Goal: Task Accomplishment & Management: Manage account settings

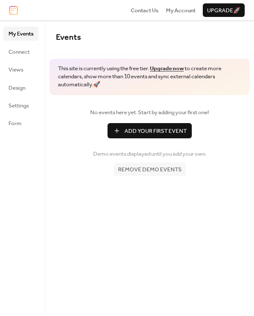
click at [151, 172] on span "Remove demo events" at bounding box center [149, 169] width 63 height 8
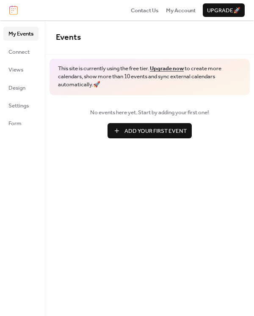
click at [148, 134] on span "Add Your First Event" at bounding box center [155, 131] width 62 height 8
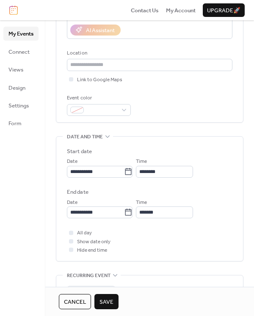
scroll to position [158, 0]
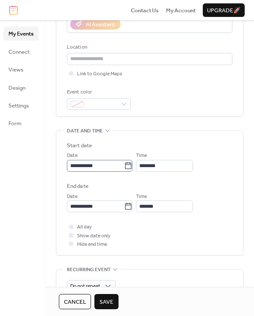
type input "**********"
click at [112, 166] on input "**********" at bounding box center [95, 166] width 57 height 12
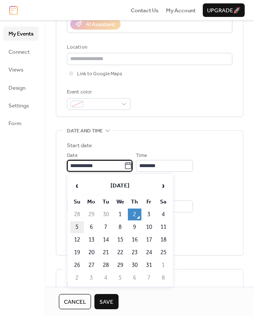
click at [79, 226] on td "5" at bounding box center [77, 227] width 14 height 12
type input "**********"
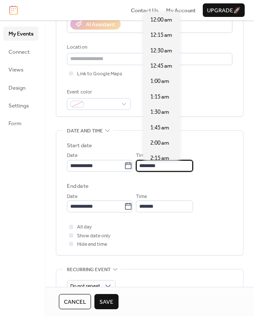
click at [174, 164] on input "********" at bounding box center [164, 166] width 57 height 12
click at [166, 180] on div "**********" at bounding box center [149, 176] width 165 height 71
drag, startPoint x: 170, startPoint y: 165, endPoint x: 137, endPoint y: 165, distance: 33.0
click at [137, 165] on div "**********" at bounding box center [149, 161] width 165 height 21
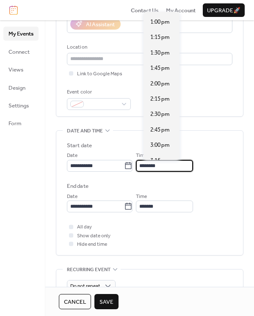
scroll to position [798, 0]
click at [70, 228] on div at bounding box center [71, 226] width 4 height 4
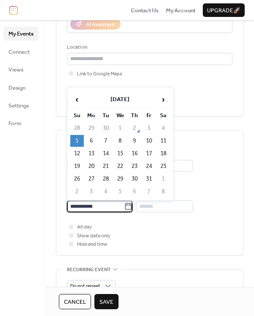
click at [109, 209] on input "**********" at bounding box center [95, 206] width 57 height 12
click at [119, 235] on div "All day Show date only Hide end time" at bounding box center [149, 235] width 165 height 26
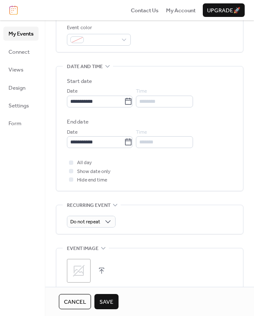
scroll to position [227, 0]
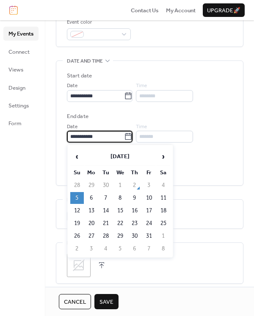
drag, startPoint x: 101, startPoint y: 139, endPoint x: 94, endPoint y: 139, distance: 6.4
click at [94, 139] on input "**********" at bounding box center [95, 137] width 57 height 12
click at [77, 232] on td "26" at bounding box center [77, 236] width 14 height 12
type input "**********"
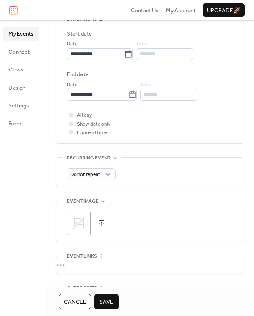
scroll to position [273, 0]
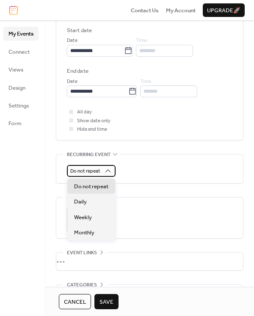
click at [98, 170] on span "Do not repeat" at bounding box center [85, 171] width 30 height 10
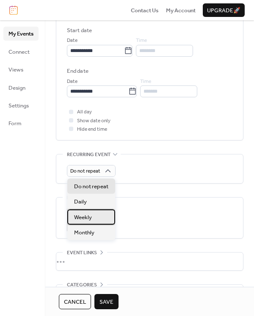
click at [93, 215] on div "Weekly" at bounding box center [91, 216] width 48 height 15
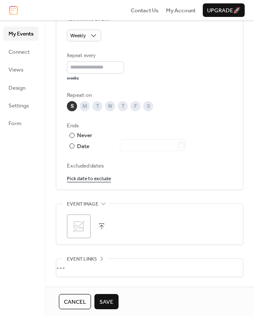
scroll to position [409, 0]
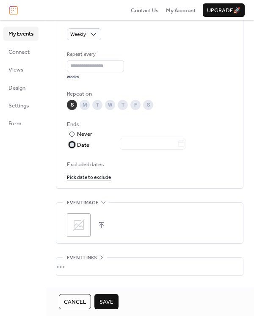
click at [130, 139] on div at bounding box center [147, 144] width 76 height 11
click at [183, 141] on icon at bounding box center [181, 143] width 6 height 7
click at [177, 141] on input "text" at bounding box center [148, 144] width 57 height 12
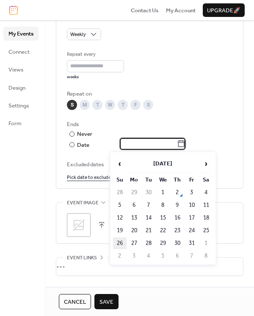
click at [121, 240] on td "26" at bounding box center [120, 243] width 14 height 12
type input "**********"
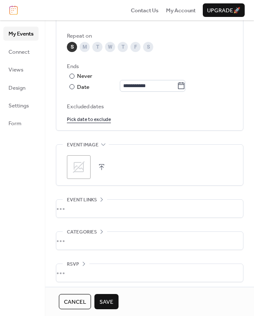
scroll to position [471, 0]
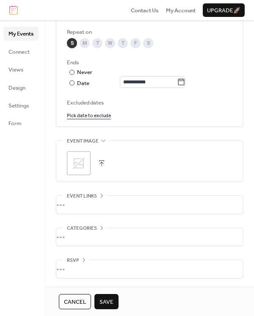
click at [99, 302] on button "Save" at bounding box center [106, 301] width 24 height 15
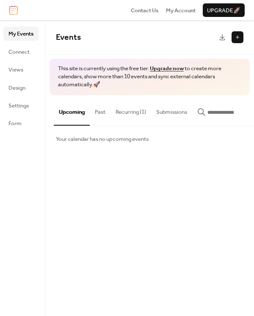
click at [132, 108] on button "Recurring (1)" at bounding box center [130, 110] width 41 height 30
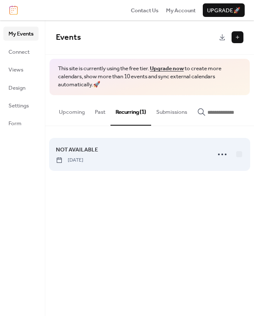
click at [83, 161] on span "[DATE]" at bounding box center [69, 160] width 27 height 8
click at [230, 151] on div at bounding box center [228, 154] width 30 height 17
click at [225, 151] on icon at bounding box center [222, 154] width 14 height 14
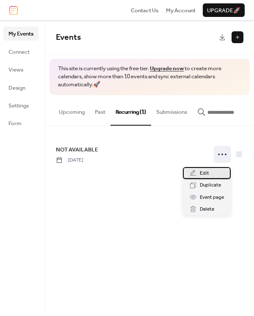
click at [210, 167] on div "Edit" at bounding box center [207, 173] width 48 height 12
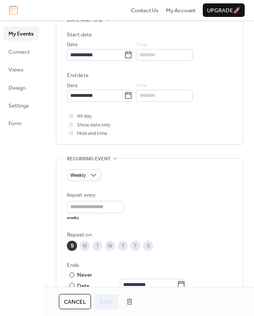
scroll to position [269, 0]
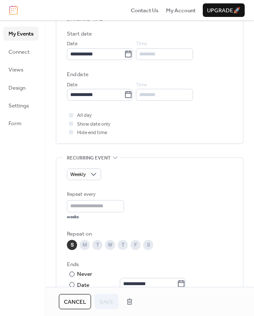
click at [71, 240] on div "S" at bounding box center [72, 245] width 10 height 10
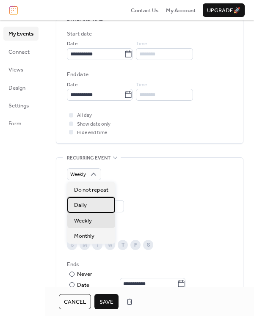
click at [95, 208] on div "Daily" at bounding box center [91, 204] width 48 height 15
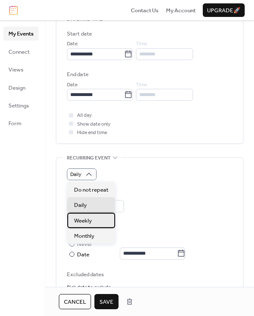
click at [90, 218] on span "Weekly" at bounding box center [83, 220] width 18 height 8
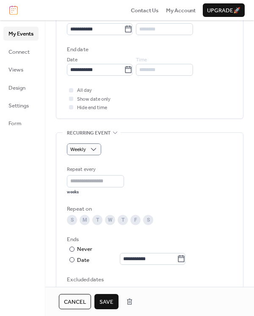
scroll to position [295, 0]
click at [85, 147] on span "Weekly" at bounding box center [78, 149] width 16 height 10
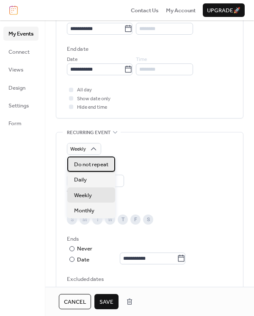
click at [78, 163] on span "Do not repeat" at bounding box center [91, 164] width 34 height 8
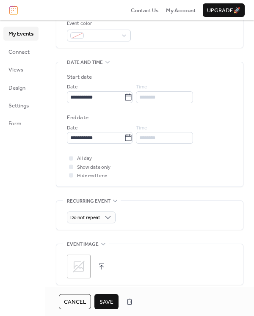
scroll to position [217, 0]
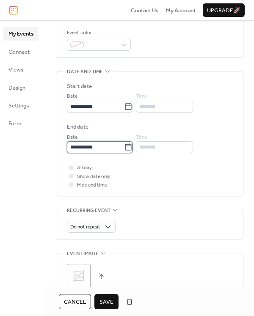
click at [109, 146] on input "**********" at bounding box center [95, 147] width 57 height 12
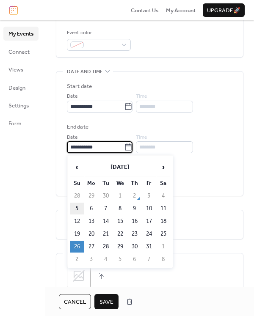
click at [79, 210] on td "5" at bounding box center [77, 208] width 14 height 12
type input "**********"
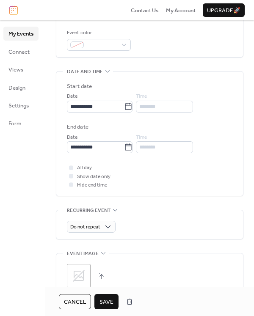
scroll to position [329, 0]
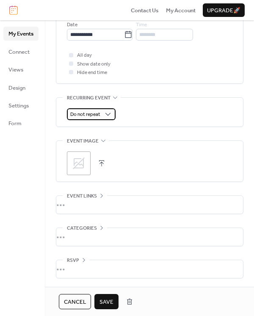
click at [102, 115] on div "Do not repeat" at bounding box center [91, 114] width 49 height 12
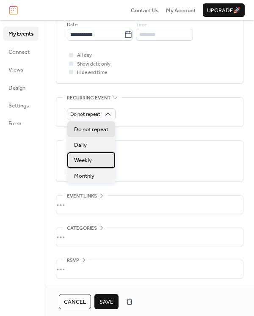
click at [88, 157] on span "Weekly" at bounding box center [83, 160] width 18 height 8
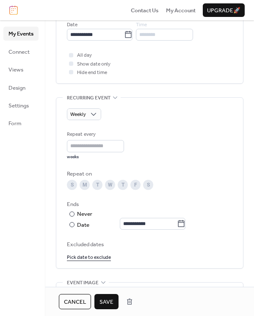
click at [71, 185] on div "S" at bounding box center [72, 185] width 10 height 10
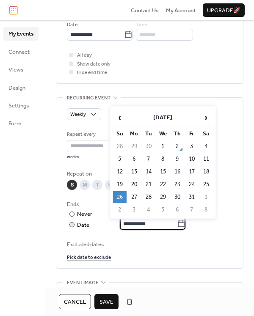
click at [139, 223] on input "**********" at bounding box center [148, 224] width 57 height 12
click at [118, 197] on td "26" at bounding box center [120, 197] width 14 height 12
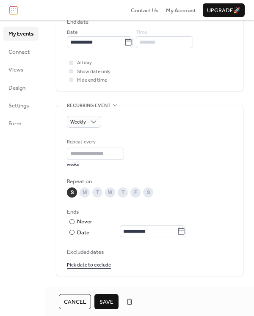
scroll to position [439, 0]
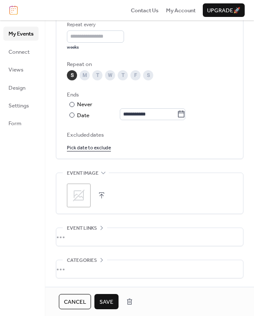
click at [101, 303] on span "Save" at bounding box center [106, 302] width 14 height 8
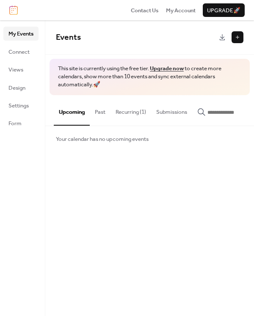
click at [128, 109] on button "Recurring (1)" at bounding box center [130, 110] width 41 height 30
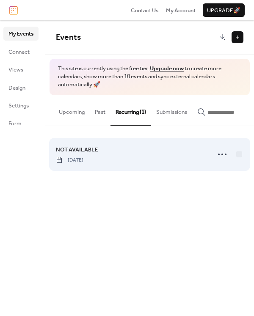
click at [83, 161] on span "[DATE]" at bounding box center [69, 160] width 27 height 8
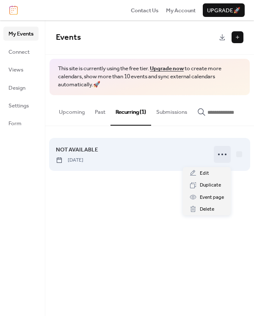
click at [223, 155] on icon at bounding box center [222, 154] width 14 height 14
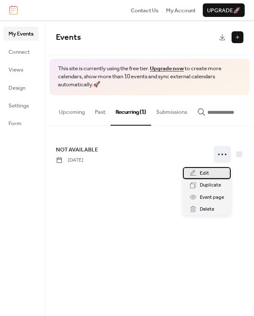
click at [213, 172] on div "Edit" at bounding box center [207, 173] width 48 height 12
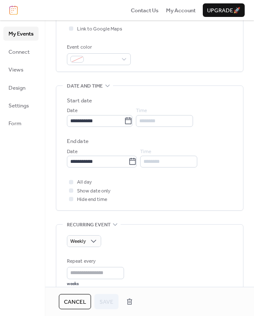
scroll to position [303, 0]
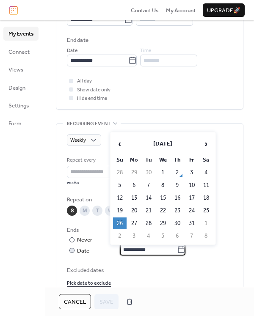
click at [142, 247] on input "**********" at bounding box center [148, 249] width 57 height 12
click at [119, 235] on td "2" at bounding box center [120, 236] width 14 height 12
type input "**********"
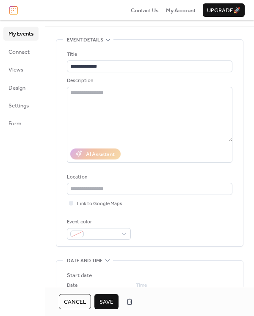
scroll to position [0, 0]
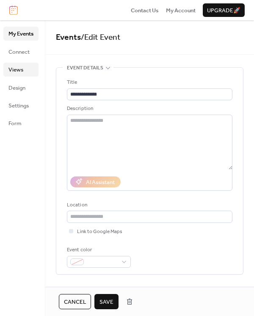
click at [31, 64] on link "Views" at bounding box center [20, 70] width 35 height 14
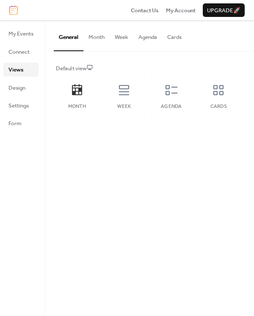
click at [15, 96] on ul "My Events Connect Views Design Settings Form" at bounding box center [20, 78] width 35 height 103
click at [15, 91] on span "Design" at bounding box center [16, 88] width 17 height 8
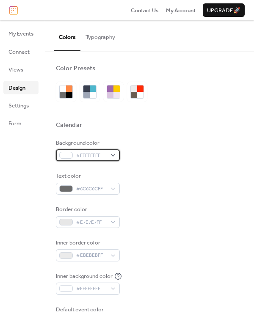
click at [85, 153] on span "#FFFFFFFF" at bounding box center [91, 155] width 30 height 8
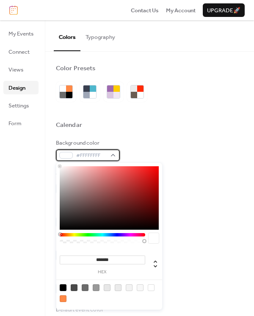
click at [85, 150] on div "#FFFFFFFF" at bounding box center [88, 155] width 64 height 12
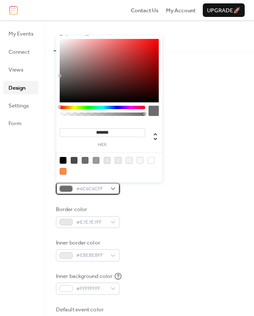
click at [87, 188] on span "#6C6C6CFF" at bounding box center [91, 189] width 30 height 8
click at [64, 157] on div at bounding box center [63, 160] width 7 height 7
type input "*******"
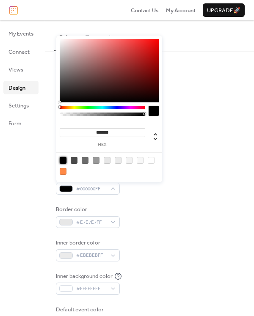
click at [139, 182] on div "******* hex" at bounding box center [109, 108] width 106 height 147
click at [93, 221] on span "#E7E7E7FF" at bounding box center [91, 222] width 30 height 8
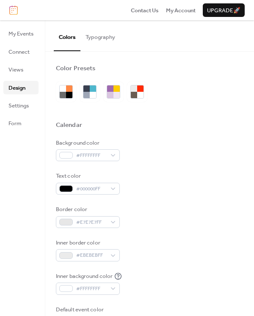
click at [149, 221] on div "Border color #E7E7E7FF" at bounding box center [149, 216] width 187 height 23
click at [87, 251] on span "#EBEBEBFF" at bounding box center [91, 255] width 30 height 8
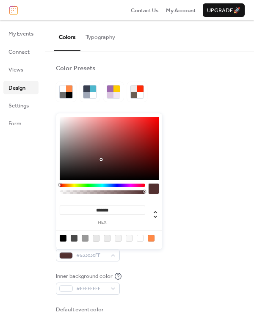
drag, startPoint x: 91, startPoint y: 159, endPoint x: 131, endPoint y: 153, distance: 41.0
click at [131, 153] on div at bounding box center [109, 148] width 99 height 63
type input "*******"
drag, startPoint x: 106, startPoint y: 145, endPoint x: 71, endPoint y: 116, distance: 44.7
click at [71, 117] on div at bounding box center [109, 148] width 99 height 63
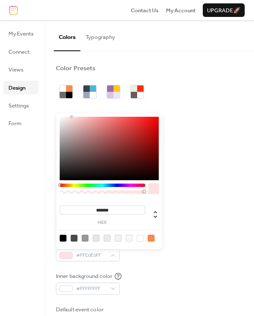
click at [186, 213] on div "Border color #E7E7E7FF" at bounding box center [149, 216] width 187 height 23
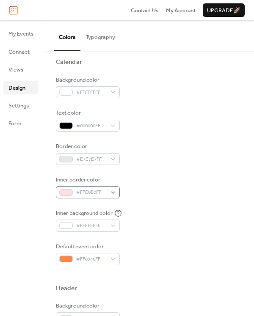
scroll to position [64, 0]
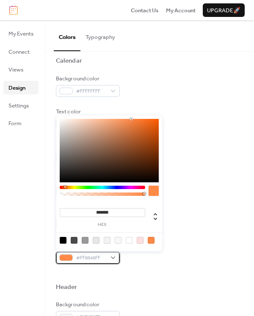
click at [93, 262] on span "#FF8946FF" at bounding box center [91, 258] width 30 height 8
click at [138, 186] on div at bounding box center [102, 187] width 85 height 3
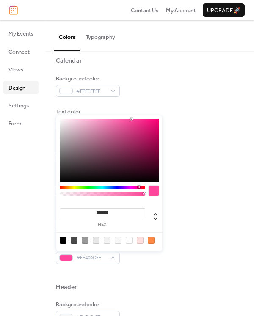
click at [133, 186] on div at bounding box center [102, 187] width 85 height 3
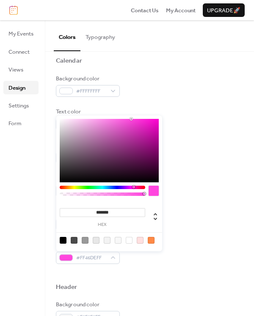
click at [130, 184] on div "******* hex" at bounding box center [109, 183] width 106 height 136
type input "*******"
drag, startPoint x: 131, startPoint y: 139, endPoint x: 78, endPoint y: 112, distance: 59.9
click at [78, 112] on body "Contact Us My Account Upgrade 🚀 My Events Connect Views Design Settings Form De…" at bounding box center [127, 158] width 254 height 316
click at [239, 167] on div "Background color #FFFFFFFF Text color #000000FF Border color #E7E7E7FF Inner bo…" at bounding box center [149, 168] width 187 height 189
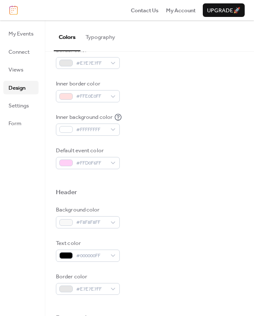
scroll to position [158, 0]
click at [99, 93] on span "#FFE0E0FF" at bounding box center [91, 97] width 30 height 8
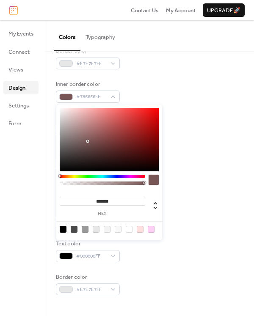
drag, startPoint x: 88, startPoint y: 142, endPoint x: 79, endPoint y: 133, distance: 12.9
click at [79, 133] on div at bounding box center [109, 139] width 99 height 63
click at [87, 232] on div at bounding box center [85, 229] width 7 height 7
type input "*******"
click at [197, 220] on div "Background color #F8F8F8FF" at bounding box center [149, 217] width 187 height 23
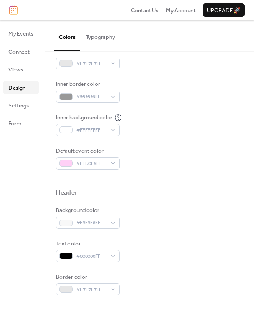
scroll to position [215, 0]
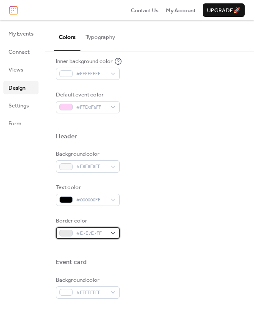
click at [90, 234] on span "#E7E7E7FF" at bounding box center [91, 233] width 30 height 8
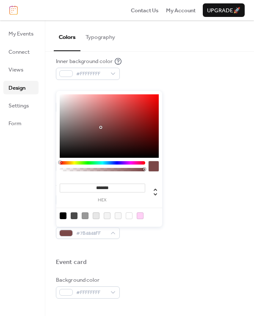
drag, startPoint x: 91, startPoint y: 128, endPoint x: 114, endPoint y: 126, distance: 22.5
click at [114, 126] on div at bounding box center [109, 125] width 99 height 63
click at [106, 145] on div at bounding box center [109, 125] width 99 height 63
click at [120, 104] on div at bounding box center [109, 125] width 99 height 63
drag, startPoint x: 122, startPoint y: 104, endPoint x: 73, endPoint y: 103, distance: 49.0
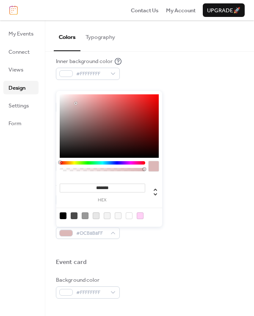
click at [76, 103] on div at bounding box center [77, 104] width 2 height 2
click at [132, 161] on div at bounding box center [102, 162] width 85 height 3
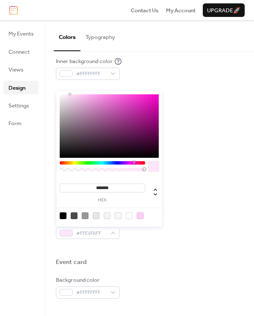
type input "*******"
drag, startPoint x: 100, startPoint y: 113, endPoint x: 69, endPoint y: 82, distance: 44.2
click at [69, 82] on body "Contact Us My Account Upgrade 🚀 My Events Connect Views Design Settings Form De…" at bounding box center [127, 158] width 254 height 316
click at [208, 142] on div "Header" at bounding box center [149, 137] width 187 height 11
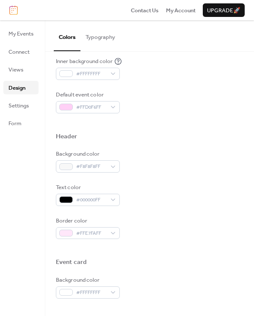
scroll to position [273, 0]
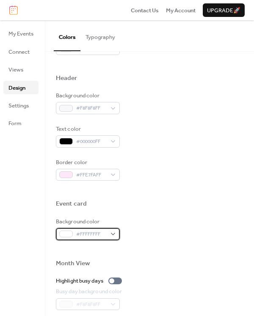
click at [83, 232] on span "#FFFFFFFF" at bounding box center [91, 234] width 30 height 8
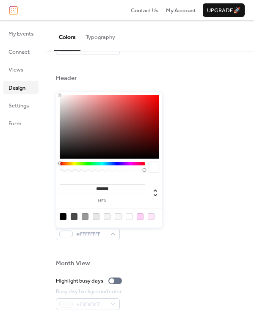
click at [151, 215] on div at bounding box center [150, 216] width 7 height 7
type input "*******"
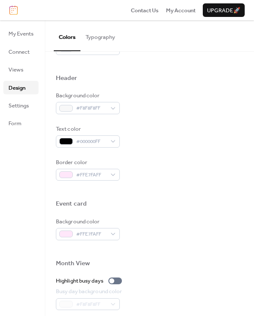
click at [197, 217] on div "Background color #FFE7FAFF" at bounding box center [149, 228] width 187 height 23
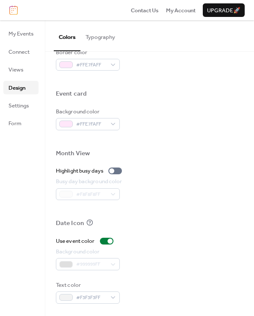
scroll to position [0, 0]
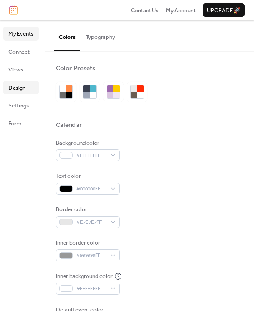
click at [20, 32] on span "My Events" at bounding box center [20, 34] width 25 height 8
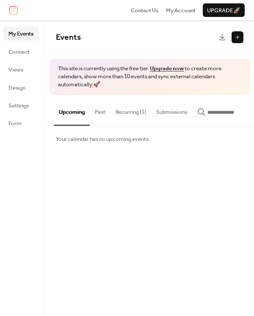
click at [114, 115] on button "Recurring (1)" at bounding box center [130, 110] width 41 height 30
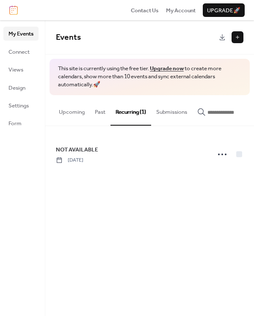
click at [79, 115] on button "Upcoming" at bounding box center [72, 110] width 36 height 30
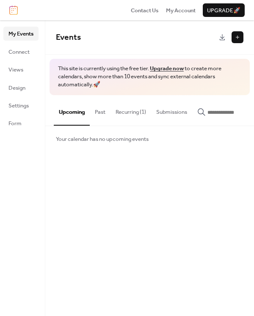
click at [103, 112] on button "Past" at bounding box center [100, 110] width 21 height 30
click at [82, 114] on button "Upcoming" at bounding box center [72, 110] width 36 height 30
click at [234, 44] on div "Events" at bounding box center [149, 37] width 208 height 34
click at [234, 39] on button at bounding box center [237, 37] width 12 height 12
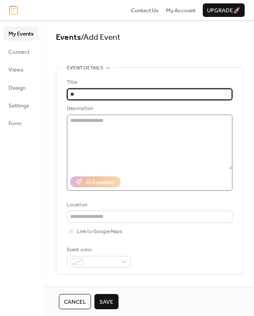
type input "*"
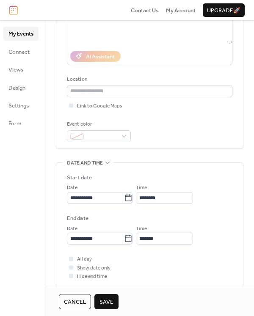
scroll to position [129, 0]
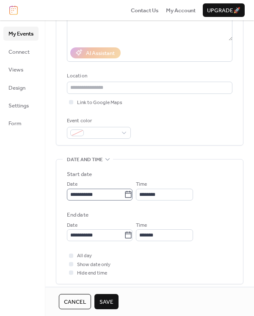
type input "*******"
click at [109, 196] on input "**********" at bounding box center [95, 194] width 57 height 12
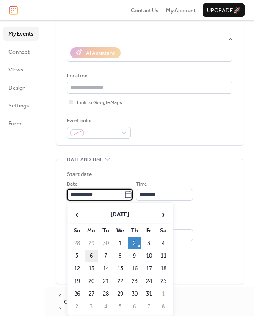
click at [91, 256] on td "6" at bounding box center [92, 256] width 14 height 12
type input "**********"
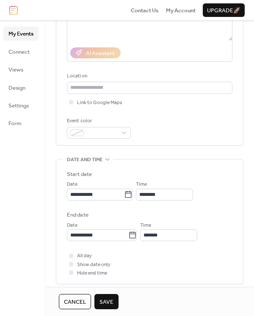
scroll to position [216, 0]
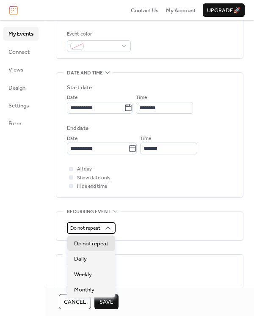
click at [97, 230] on span "Do not repeat" at bounding box center [85, 228] width 30 height 10
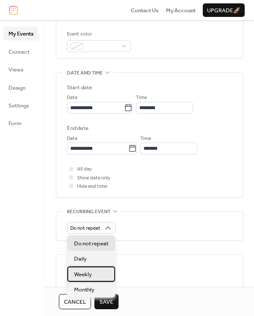
click at [89, 271] on span "Weekly" at bounding box center [83, 274] width 18 height 8
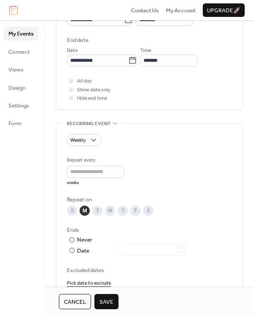
scroll to position [308, 0]
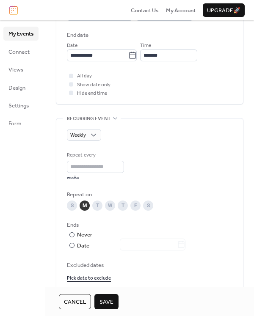
click at [95, 206] on div "T" at bounding box center [97, 205] width 10 height 10
click at [111, 205] on div "W" at bounding box center [110, 205] width 10 height 10
click at [121, 205] on div "T" at bounding box center [122, 205] width 10 height 10
click at [131, 205] on div "F" at bounding box center [135, 205] width 10 height 10
click at [153, 205] on div "S" at bounding box center [148, 205] width 10 height 10
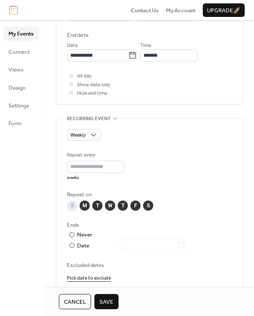
click at [149, 205] on div "S" at bounding box center [148, 205] width 10 height 10
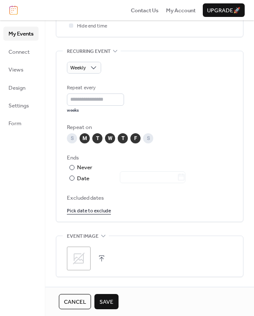
scroll to position [471, 0]
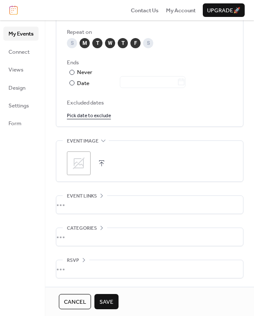
click at [111, 301] on span "Save" at bounding box center [106, 302] width 14 height 8
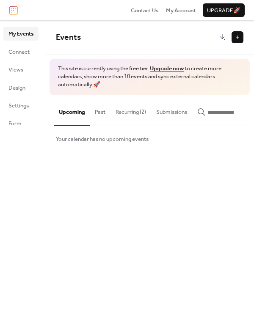
click at [125, 101] on button "Recurring (2)" at bounding box center [130, 110] width 41 height 30
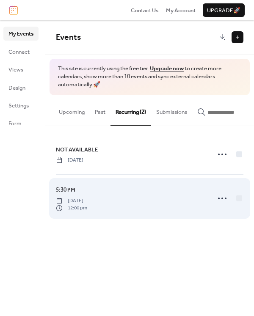
click at [87, 212] on span "12:00 pm" at bounding box center [71, 208] width 31 height 8
click at [87, 201] on span "[DATE]" at bounding box center [71, 201] width 31 height 8
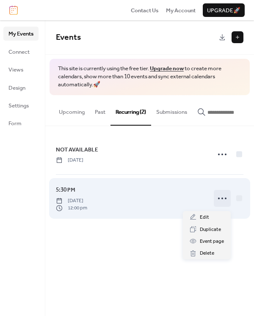
drag, startPoint x: 219, startPoint y: 198, endPoint x: 213, endPoint y: 195, distance: 6.5
click at [219, 198] on icon at bounding box center [222, 198] width 14 height 14
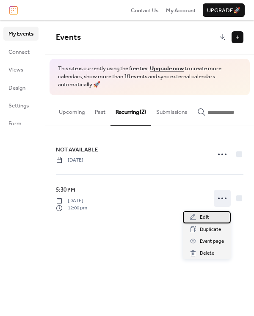
click at [208, 214] on div "Edit" at bounding box center [207, 217] width 48 height 12
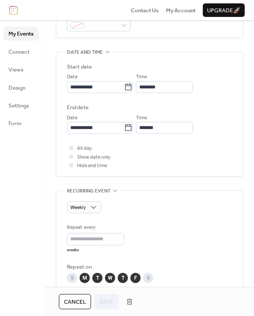
scroll to position [240, 0]
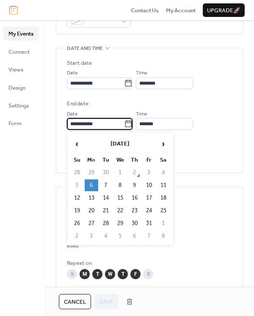
click at [112, 123] on input "**********" at bounding box center [95, 124] width 57 height 12
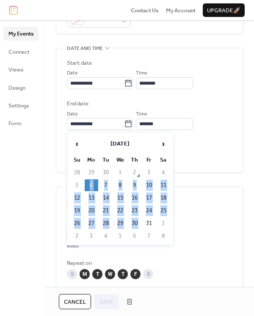
drag, startPoint x: 145, startPoint y: 219, endPoint x: 86, endPoint y: 181, distance: 70.0
click at [86, 181] on tbody "28 29 30 1 2 3 4 5 6 7 8 9 10 11 12 13 14 15 16 17 18 19 20 21 22 23 24 25 26 2…" at bounding box center [120, 204] width 100 height 75
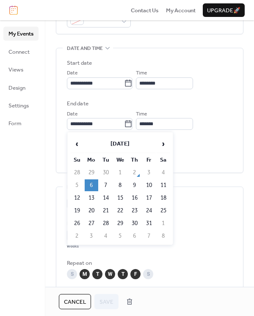
click at [225, 161] on div "All day Show date only Hide end time" at bounding box center [149, 153] width 165 height 26
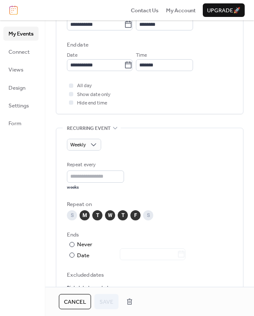
scroll to position [317, 0]
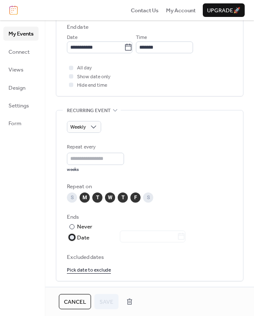
click at [136, 234] on div at bounding box center [147, 237] width 76 height 11
click at [184, 235] on icon at bounding box center [181, 235] width 6 height 7
click at [177, 235] on input "text" at bounding box center [148, 236] width 57 height 12
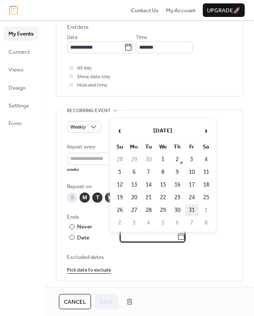
click at [190, 208] on td "31" at bounding box center [192, 210] width 14 height 12
type input "**********"
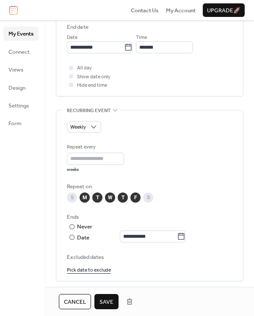
click at [103, 301] on span "Save" at bounding box center [106, 302] width 14 height 8
